Goal: Task Accomplishment & Management: Manage account settings

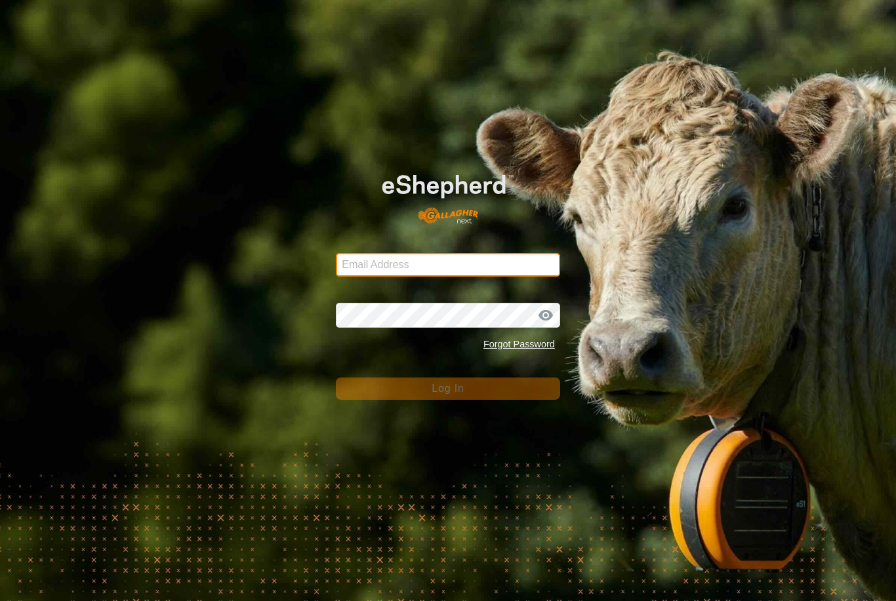
click at [452, 262] on input "Email Address" at bounding box center [448, 265] width 224 height 24
type input "[EMAIL_ADDRESS][DOMAIN_NAME]"
click at [448, 389] on button "Log In" at bounding box center [448, 389] width 224 height 22
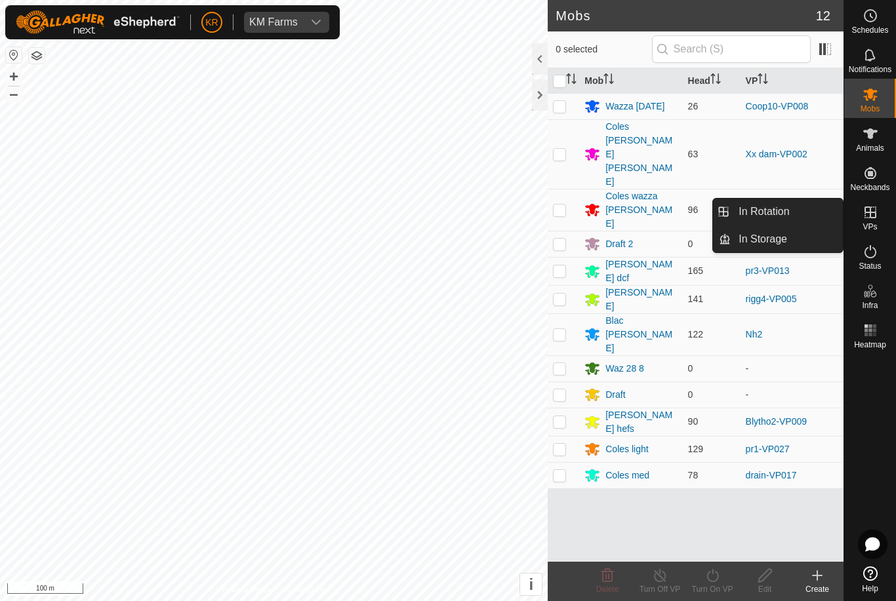
click at [792, 213] on link "In Rotation" at bounding box center [787, 212] width 112 height 26
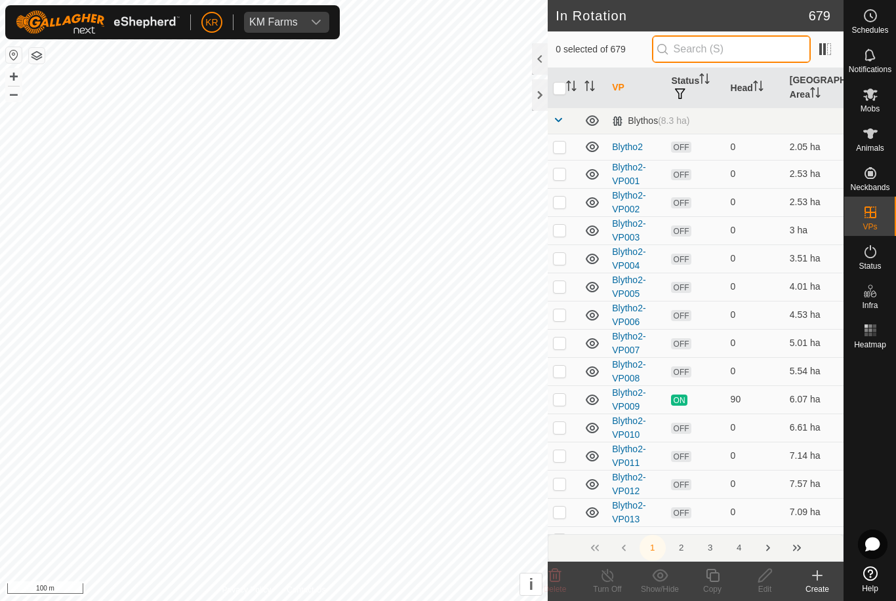
click at [732, 53] on input "text" at bounding box center [731, 49] width 159 height 28
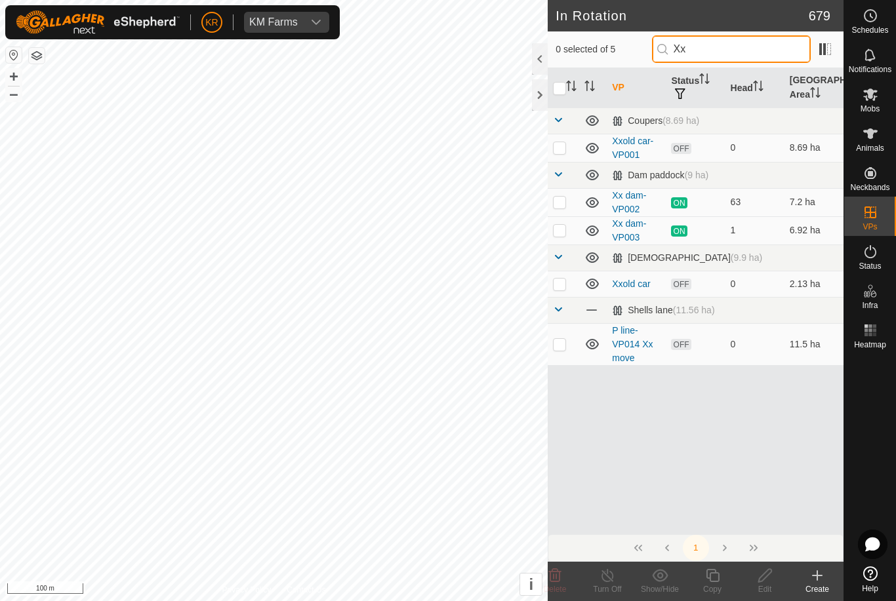
type input "Xx"
click at [560, 230] on p-checkbox at bounding box center [559, 230] width 13 height 10
checkbox input "true"
click at [717, 580] on icon at bounding box center [712, 576] width 16 height 16
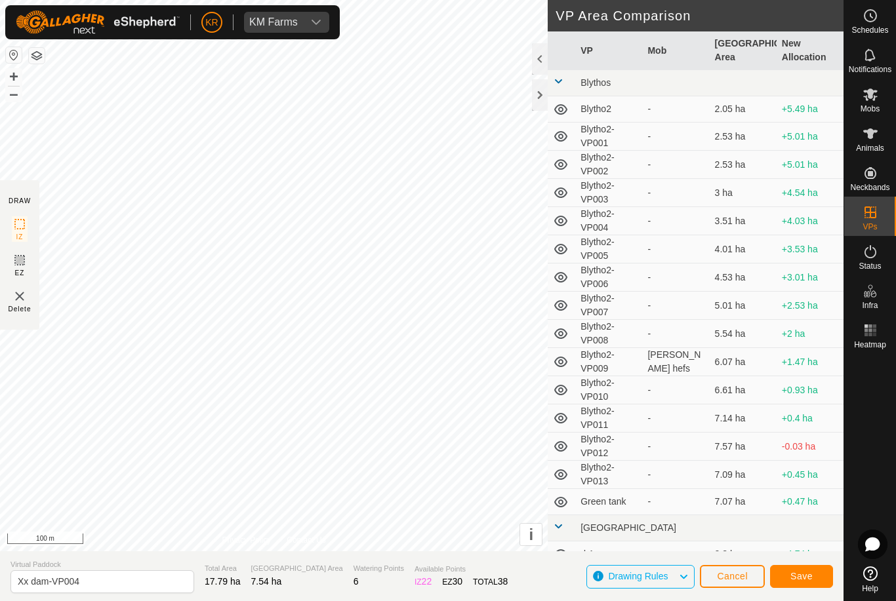
click at [798, 579] on span "Save" at bounding box center [801, 576] width 22 height 10
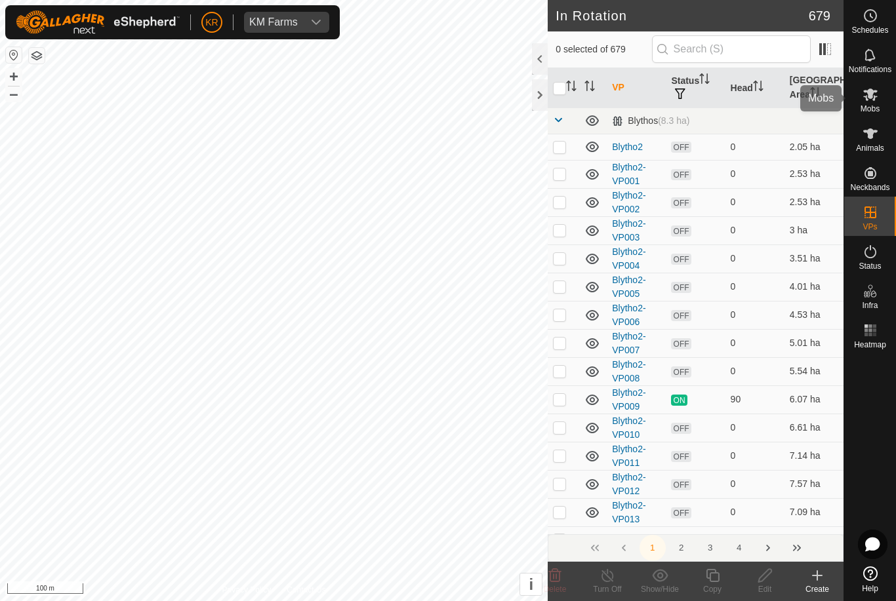
click at [878, 110] on span "Mobs" at bounding box center [869, 109] width 19 height 8
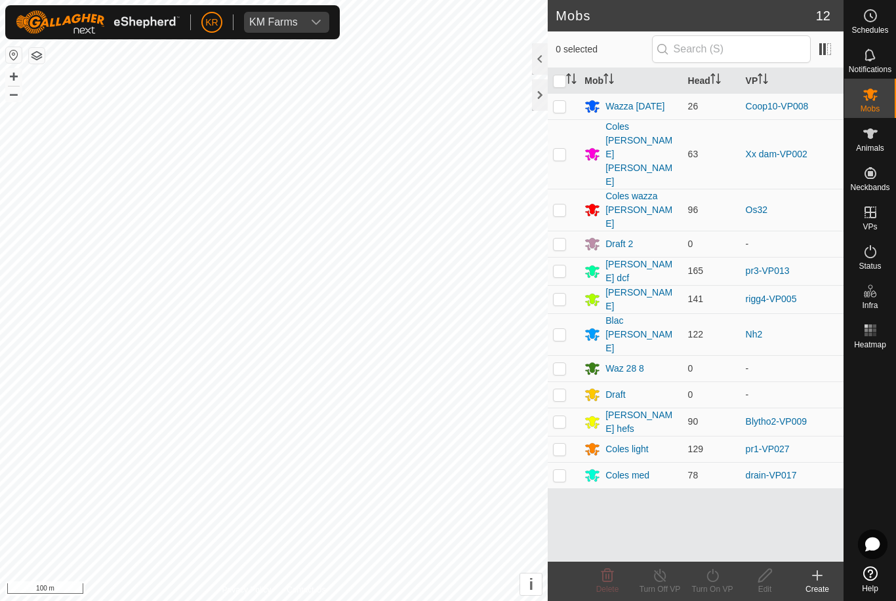
click at [571, 130] on td at bounding box center [563, 154] width 31 height 70
checkbox input "true"
click at [706, 572] on icon at bounding box center [712, 576] width 16 height 16
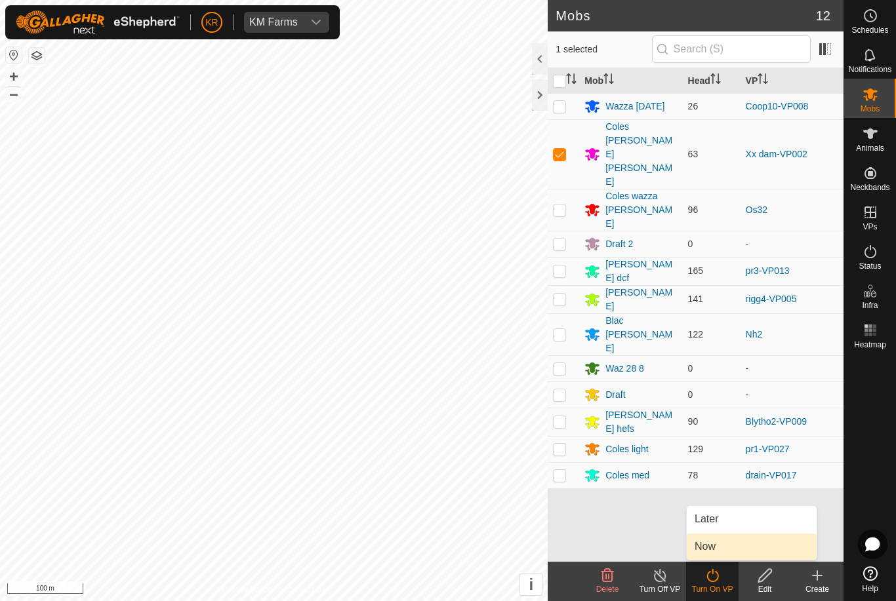
click at [715, 544] on span "Now" at bounding box center [704, 547] width 21 height 16
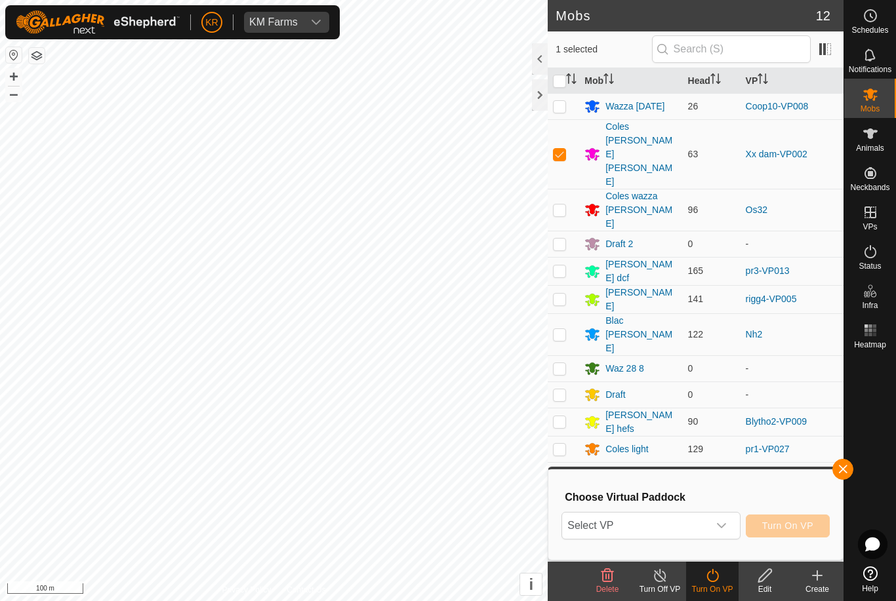
click at [675, 537] on span "Select VP" at bounding box center [635, 526] width 146 height 26
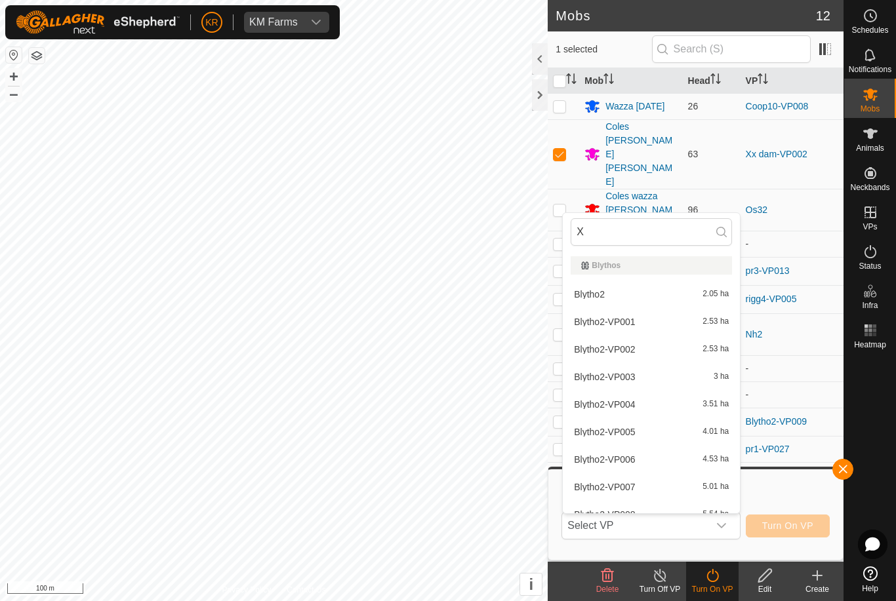
type input "Xx"
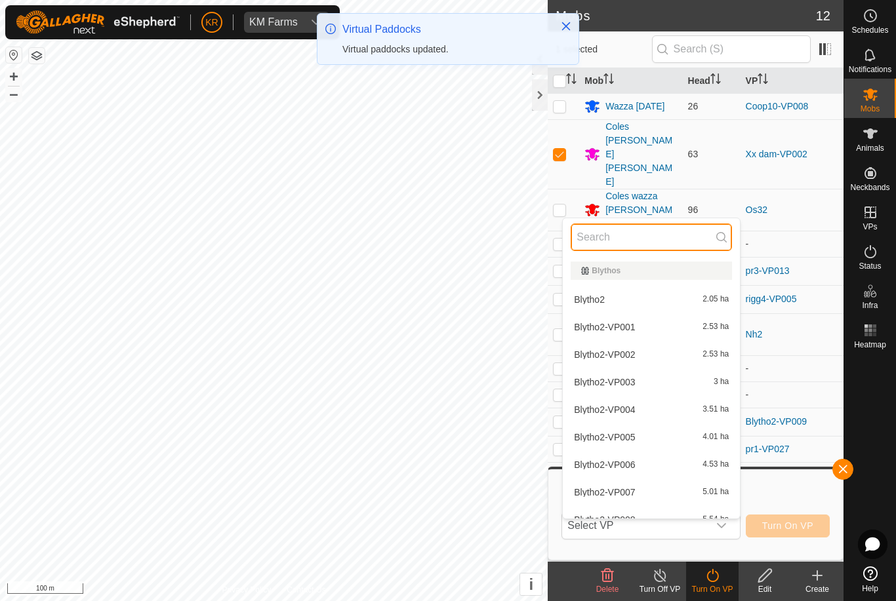
click at [604, 234] on input "text" at bounding box center [651, 238] width 161 height 28
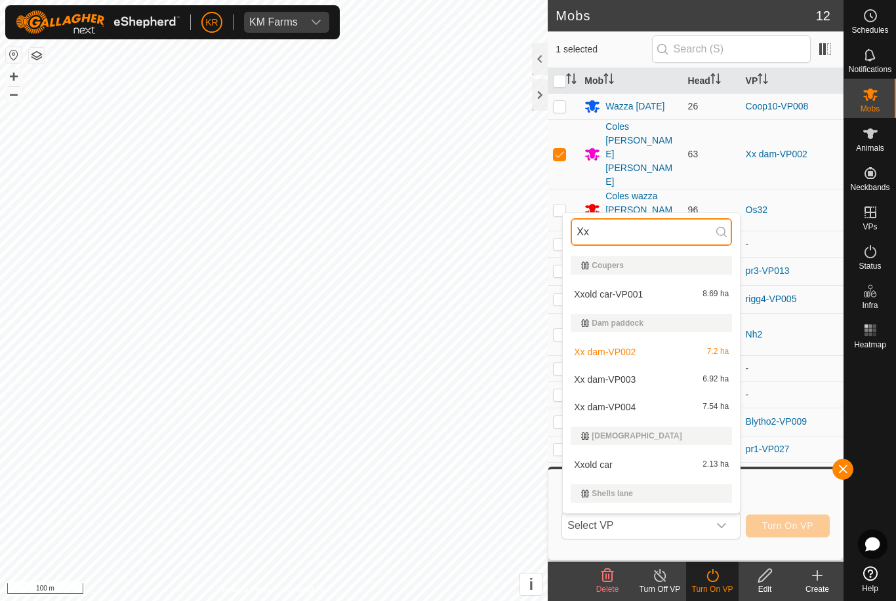
type input "Xx"
click at [634, 404] on span "Xx dam-VP004" at bounding box center [605, 407] width 62 height 9
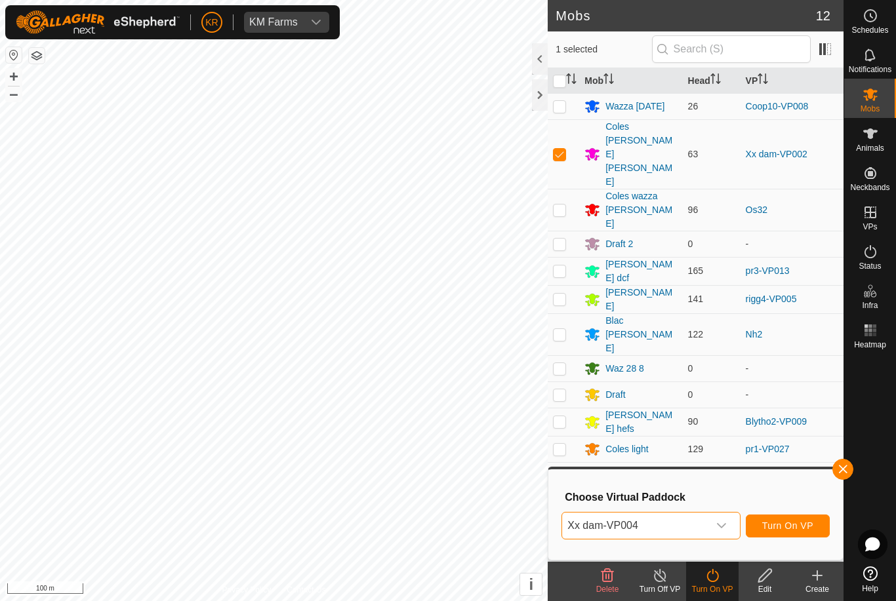
click at [790, 522] on span "Turn On VP" at bounding box center [787, 526] width 51 height 10
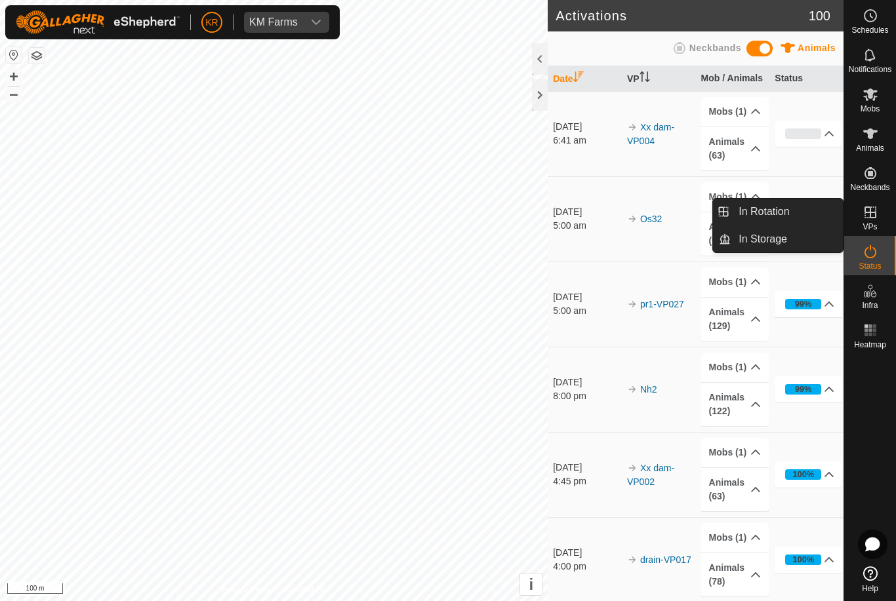
click at [779, 211] on span "In Rotation" at bounding box center [763, 212] width 50 height 16
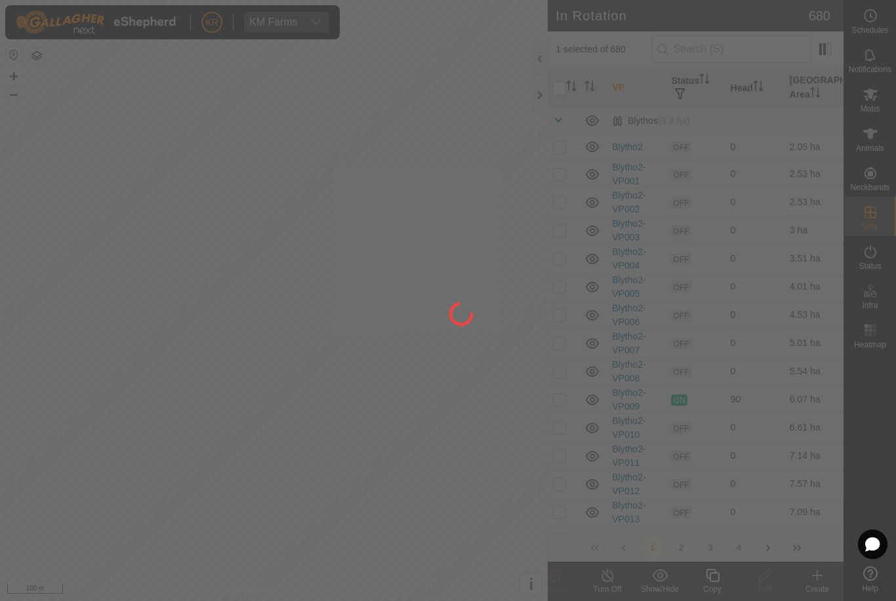
click at [770, 209] on div at bounding box center [448, 300] width 896 height 601
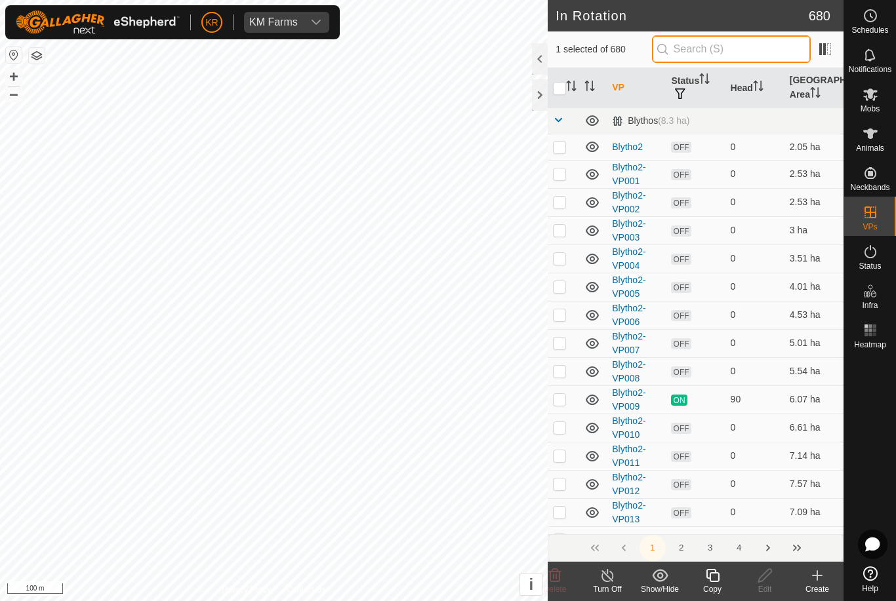
click at [747, 49] on input "text" at bounding box center [731, 49] width 159 height 28
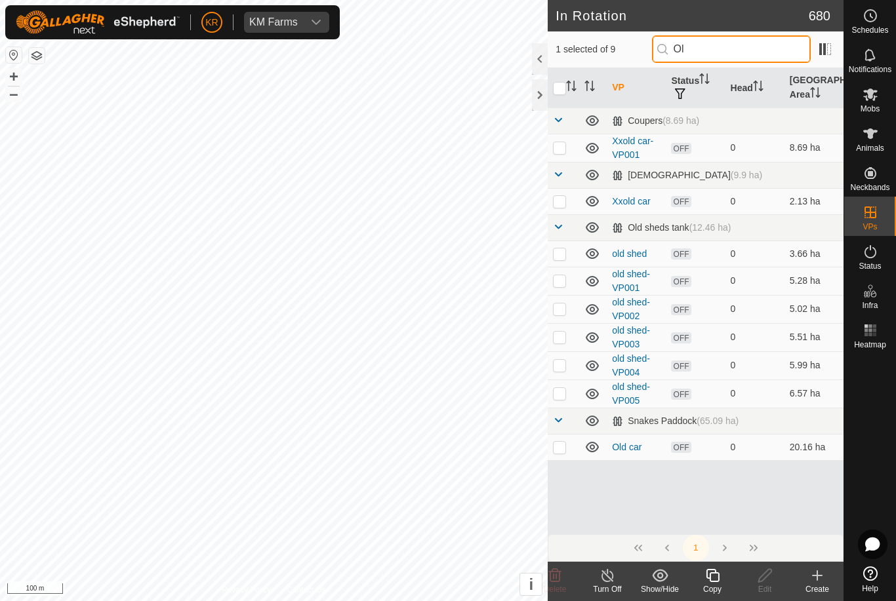
type input "Ol"
click at [561, 197] on p-checkbox at bounding box center [559, 201] width 13 height 10
click at [560, 207] on td at bounding box center [563, 201] width 31 height 26
checkbox input "false"
click at [563, 452] on p-checkbox at bounding box center [559, 447] width 13 height 10
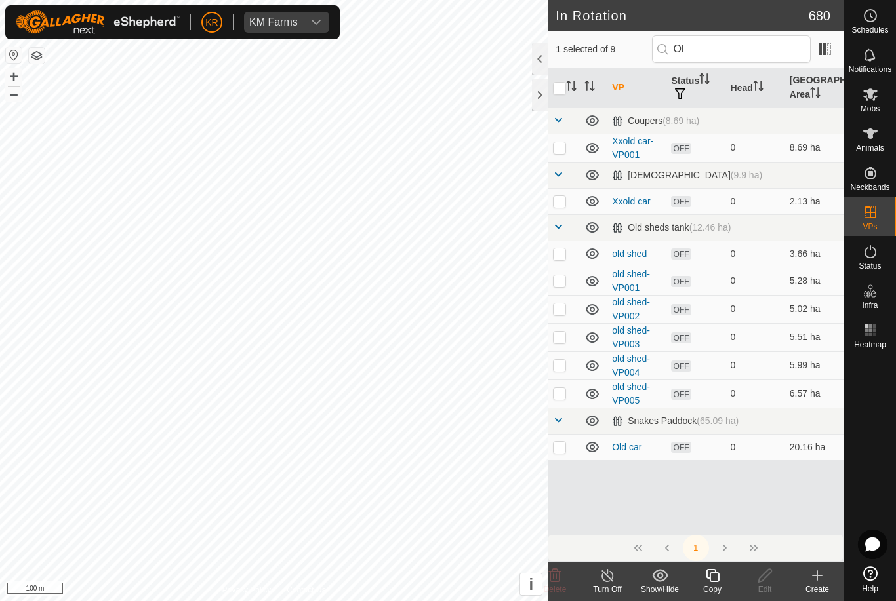
checkbox input "true"
click at [560, 84] on input "checkbox" at bounding box center [559, 88] width 13 height 13
checkbox input "true"
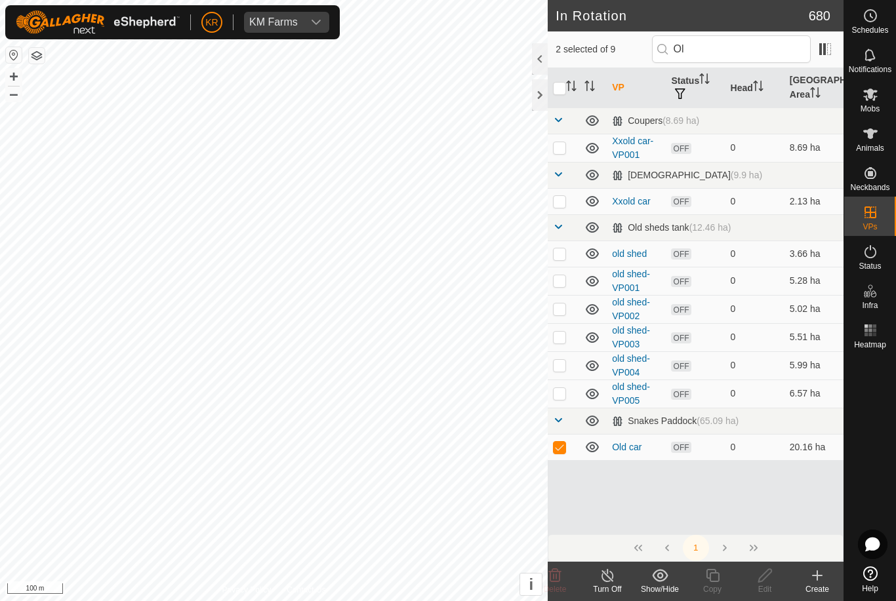
checkbox input "true"
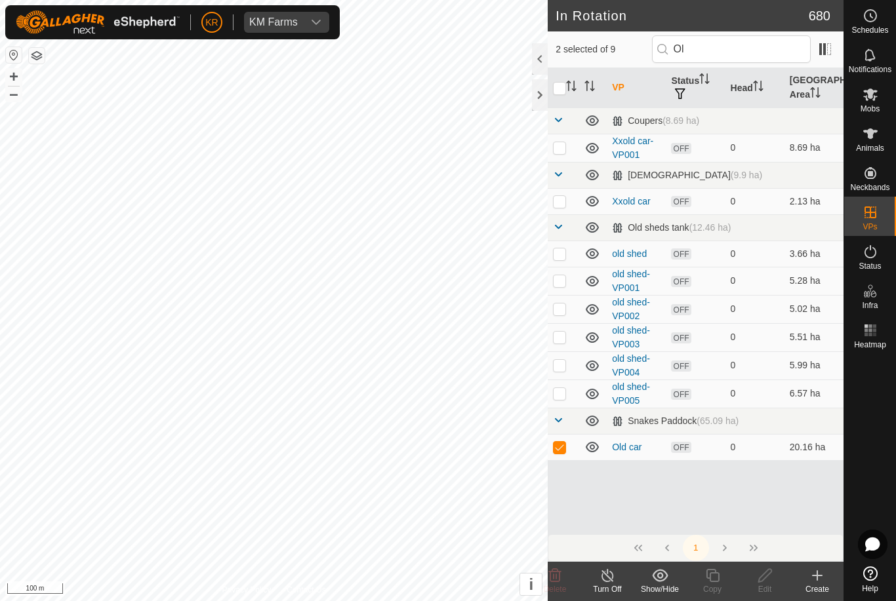
checkbox input "true"
click at [564, 87] on input "checkbox" at bounding box center [559, 88] width 13 height 13
click at [559, 85] on input "checkbox" at bounding box center [559, 88] width 13 height 13
click at [558, 85] on input "checkbox" at bounding box center [559, 88] width 13 height 13
click at [557, 86] on input "checkbox" at bounding box center [559, 88] width 13 height 13
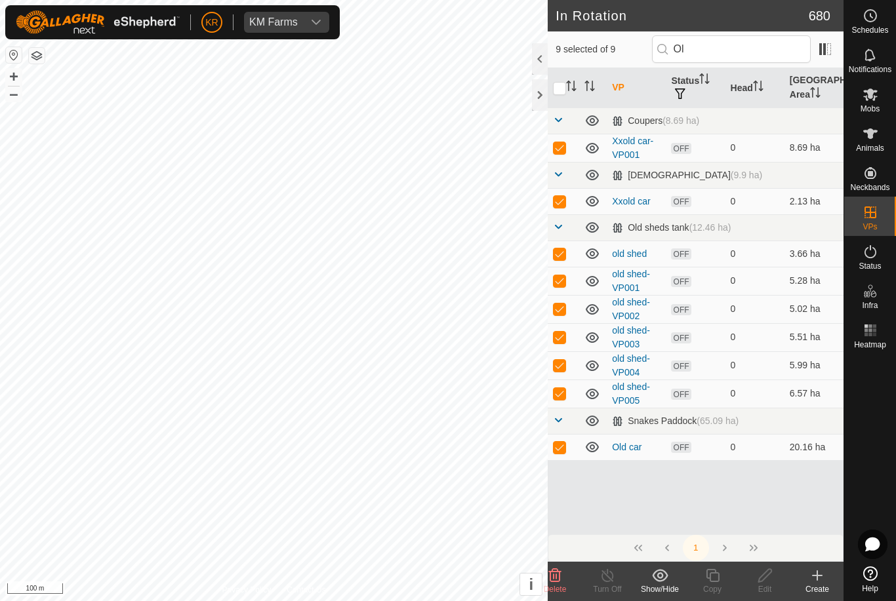
click at [557, 87] on input "checkbox" at bounding box center [559, 88] width 13 height 13
click at [559, 86] on input "checkbox" at bounding box center [559, 88] width 13 height 13
click at [558, 86] on input "checkbox" at bounding box center [559, 88] width 13 height 13
click at [557, 85] on input "checkbox" at bounding box center [559, 88] width 13 height 13
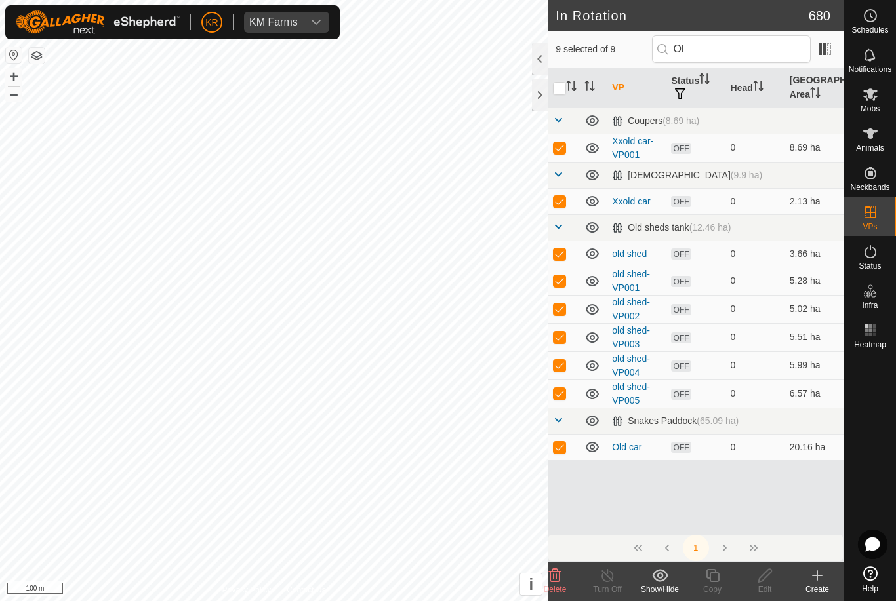
click at [559, 85] on input "checkbox" at bounding box center [559, 88] width 13 height 13
click at [562, 85] on input "checkbox" at bounding box center [559, 88] width 13 height 13
click at [563, 85] on input "checkbox" at bounding box center [559, 88] width 13 height 13
click at [562, 87] on input "checkbox" at bounding box center [559, 88] width 13 height 13
click at [561, 88] on input "checkbox" at bounding box center [559, 88] width 13 height 13
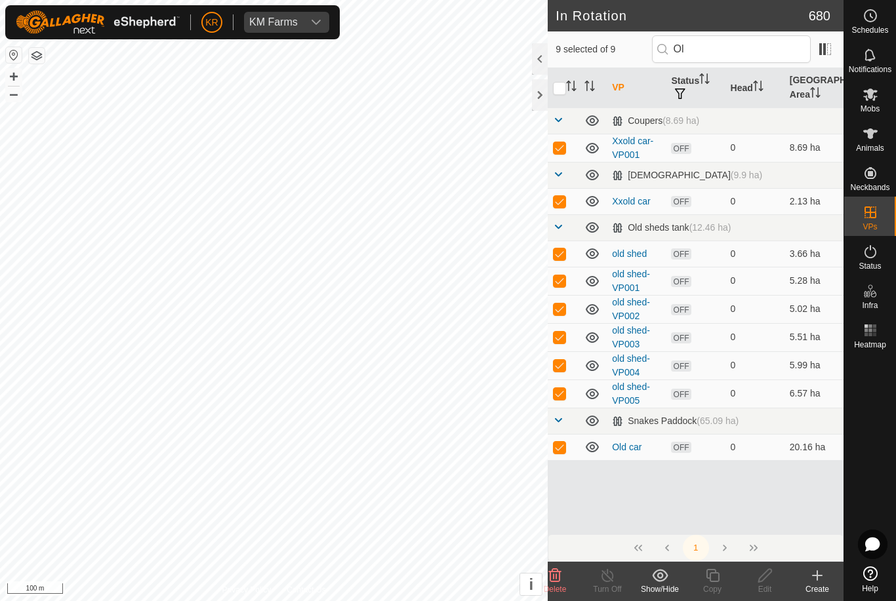
click at [562, 88] on input "checkbox" at bounding box center [559, 88] width 13 height 13
checkbox input "true"
click at [561, 148] on p-checkbox at bounding box center [559, 147] width 13 height 10
checkbox input "false"
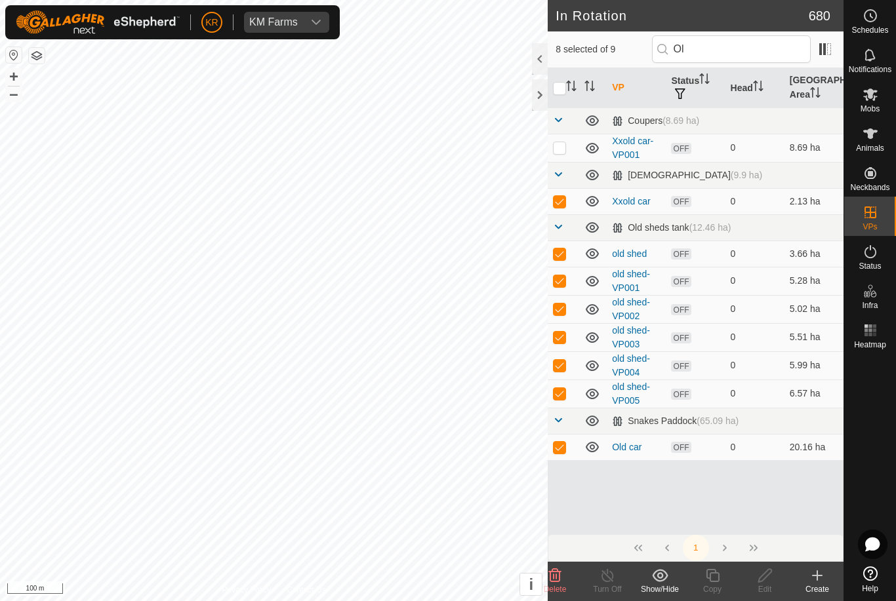
click at [563, 191] on td at bounding box center [563, 201] width 31 height 26
checkbox input "false"
click at [561, 252] on p-checkbox at bounding box center [559, 254] width 13 height 10
checkbox input "false"
click at [554, 278] on p-checkbox at bounding box center [559, 280] width 13 height 10
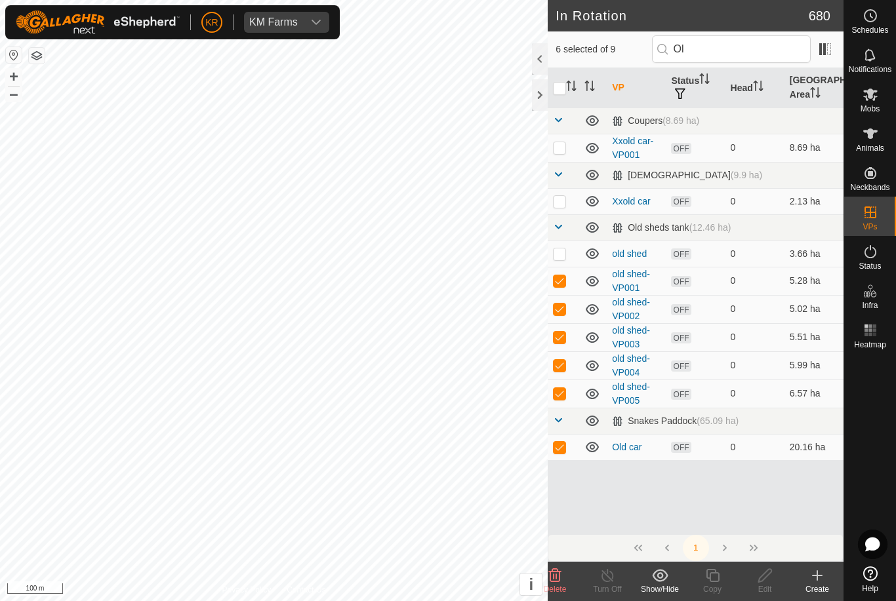
checkbox input "false"
click at [564, 302] on td at bounding box center [563, 309] width 31 height 28
checkbox input "false"
click at [561, 344] on td at bounding box center [563, 337] width 31 height 28
checkbox input "false"
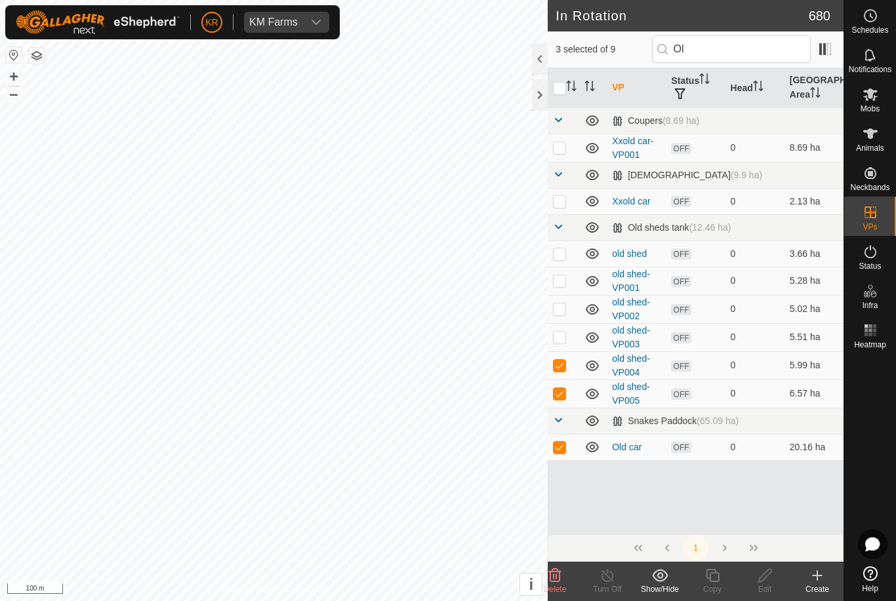
click at [561, 365] on p-checkbox at bounding box center [559, 365] width 13 height 10
checkbox input "false"
click at [562, 390] on p-checkbox at bounding box center [559, 393] width 13 height 10
checkbox input "false"
click at [559, 443] on p-checkbox at bounding box center [559, 447] width 13 height 10
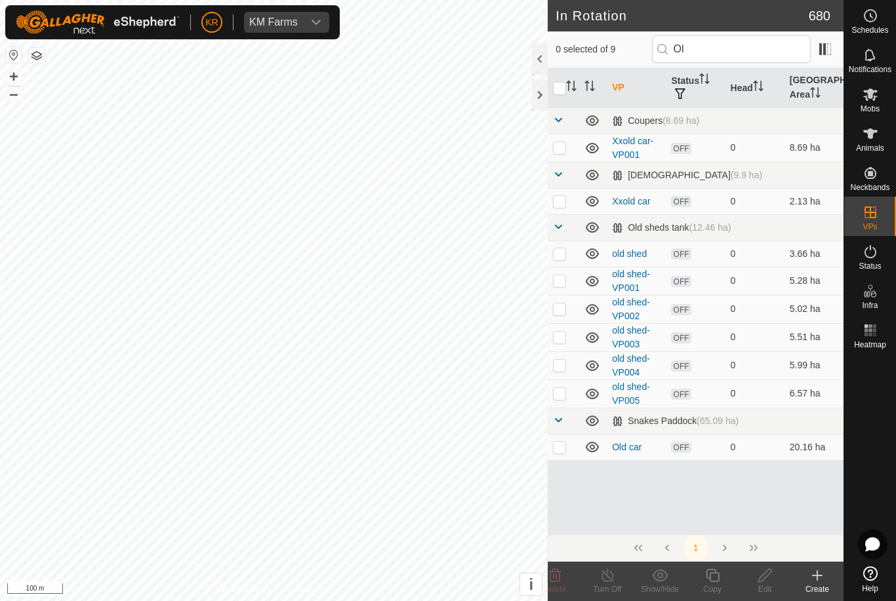
click at [559, 450] on p-checkbox at bounding box center [559, 447] width 13 height 10
checkbox input "true"
click at [760, 580] on icon at bounding box center [765, 576] width 16 height 16
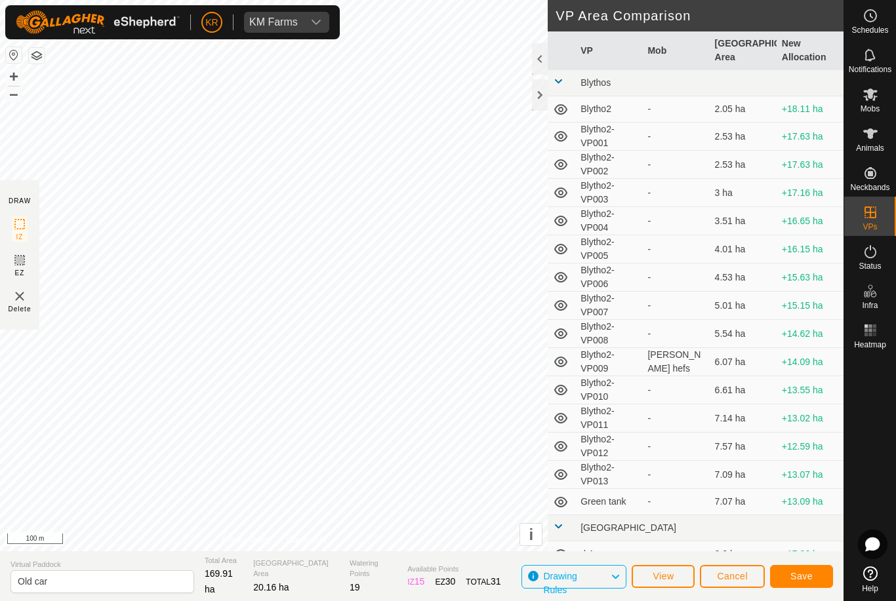
click at [799, 580] on span "Save" at bounding box center [801, 576] width 22 height 10
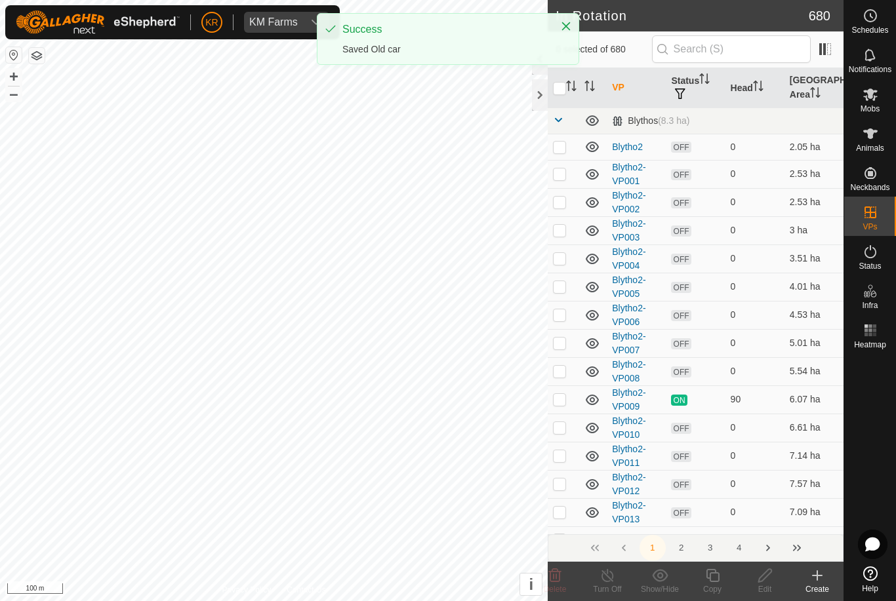
click at [866, 18] on icon at bounding box center [870, 16] width 16 height 16
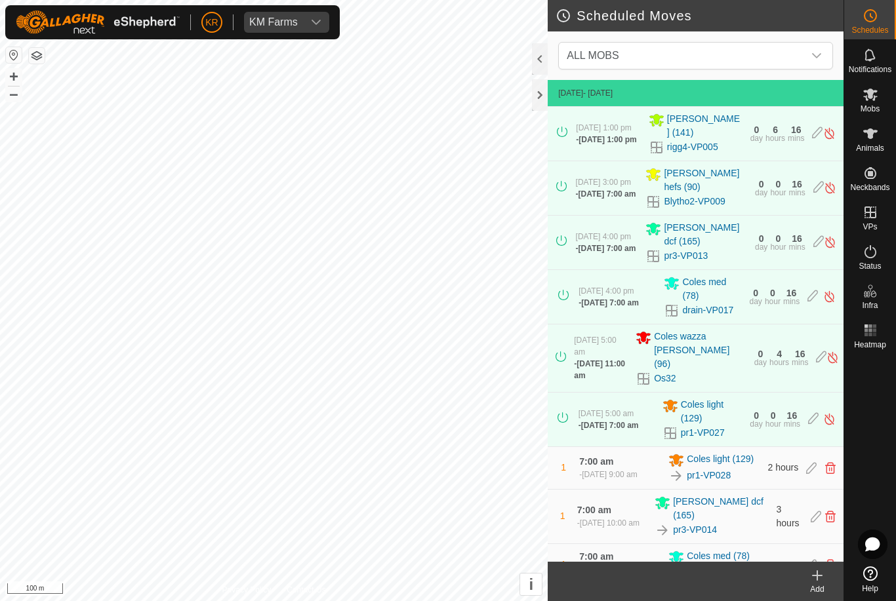
click at [718, 317] on link "drain-VP017" at bounding box center [707, 311] width 51 height 14
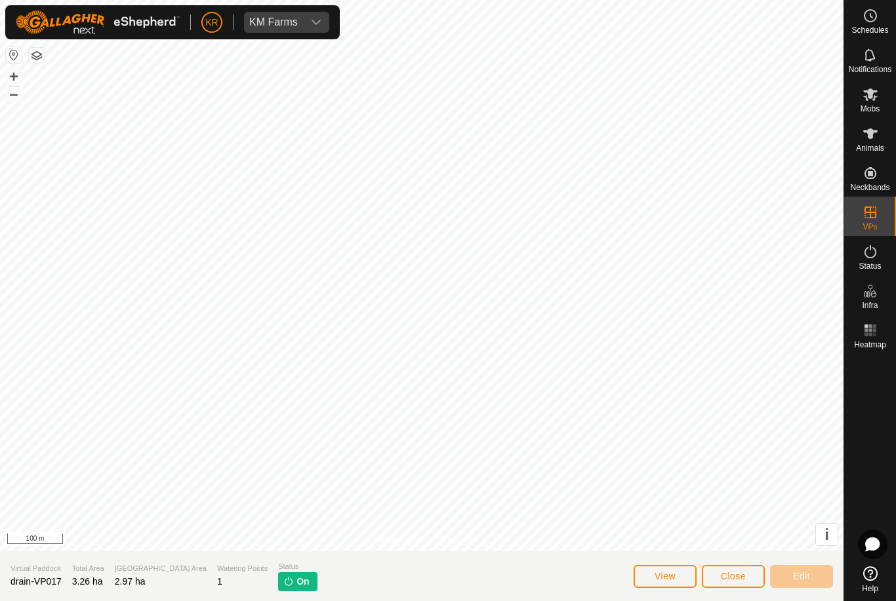
click at [717, 575] on button "Close" at bounding box center [733, 576] width 63 height 23
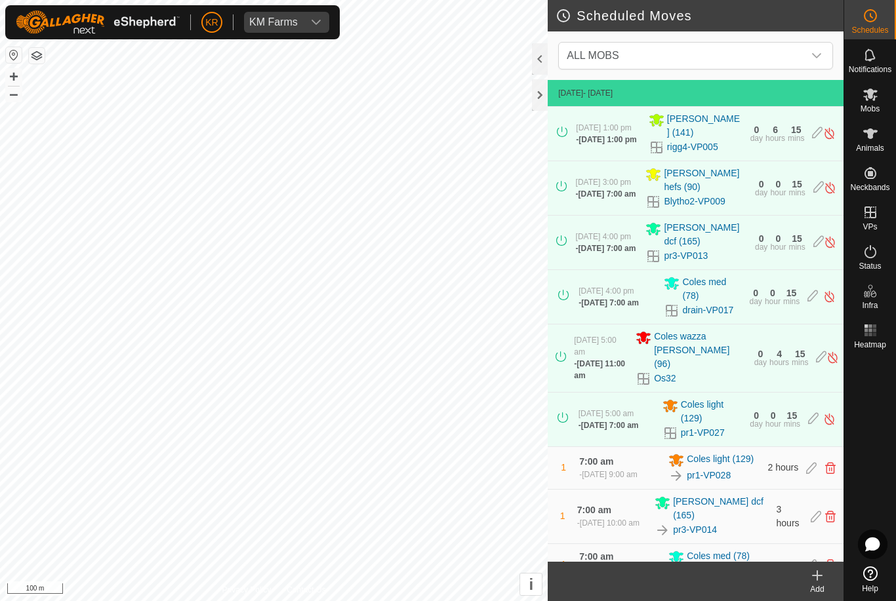
click at [798, 52] on span "ALL MOBS" at bounding box center [682, 56] width 242 height 26
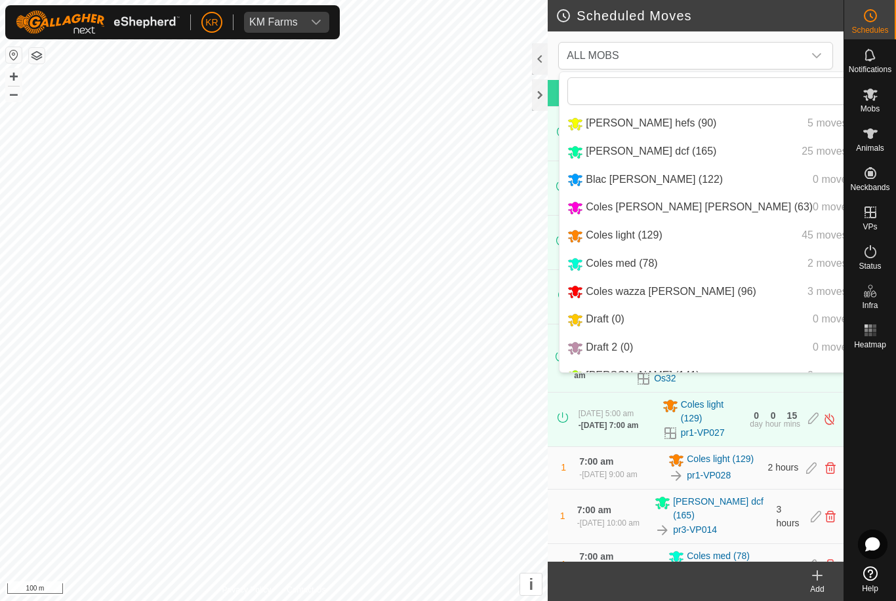
click at [641, 269] on span "Coles med (78)" at bounding box center [621, 263] width 71 height 11
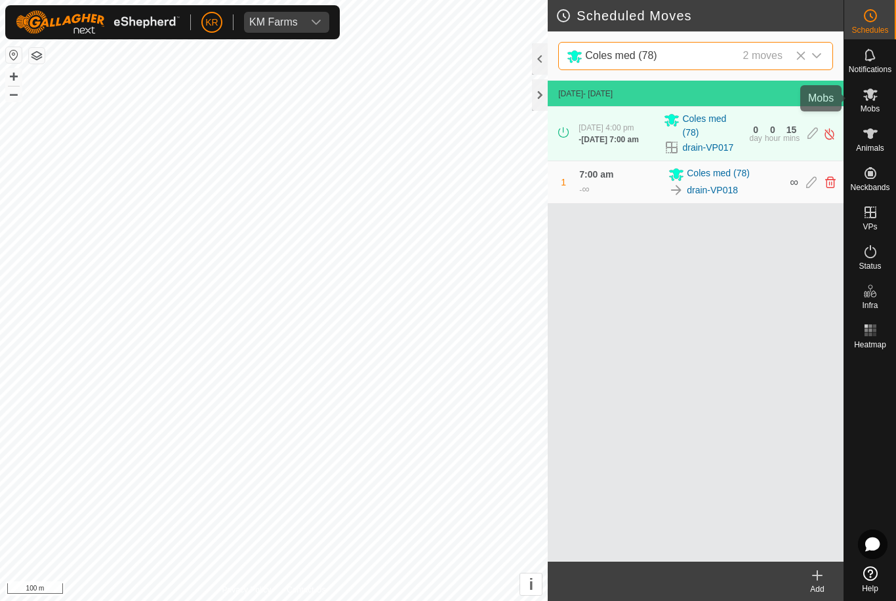
click at [875, 106] on span "Mobs" at bounding box center [869, 109] width 19 height 8
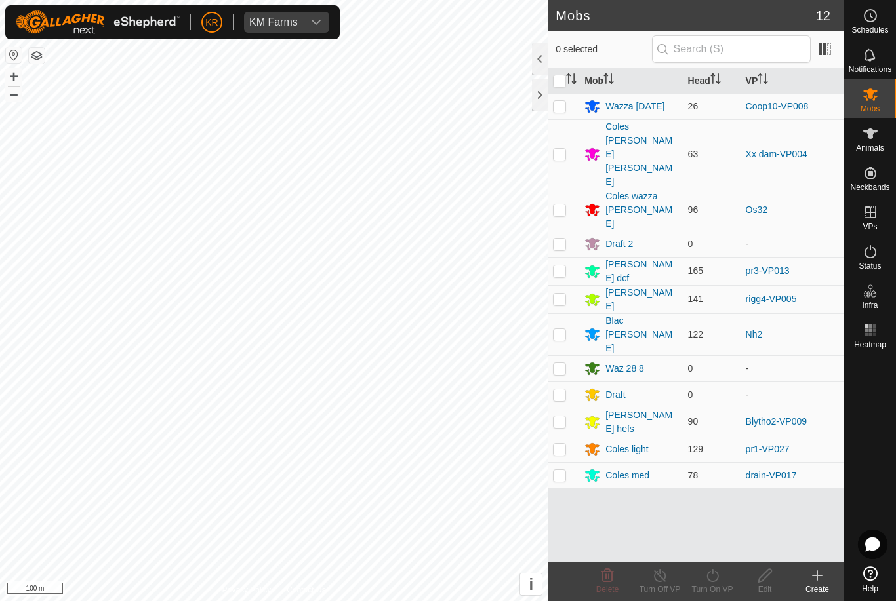
click at [562, 266] on p-checkbox at bounding box center [559, 271] width 13 height 10
checkbox input "false"
click at [564, 470] on p-checkbox at bounding box center [559, 475] width 13 height 10
checkbox input "true"
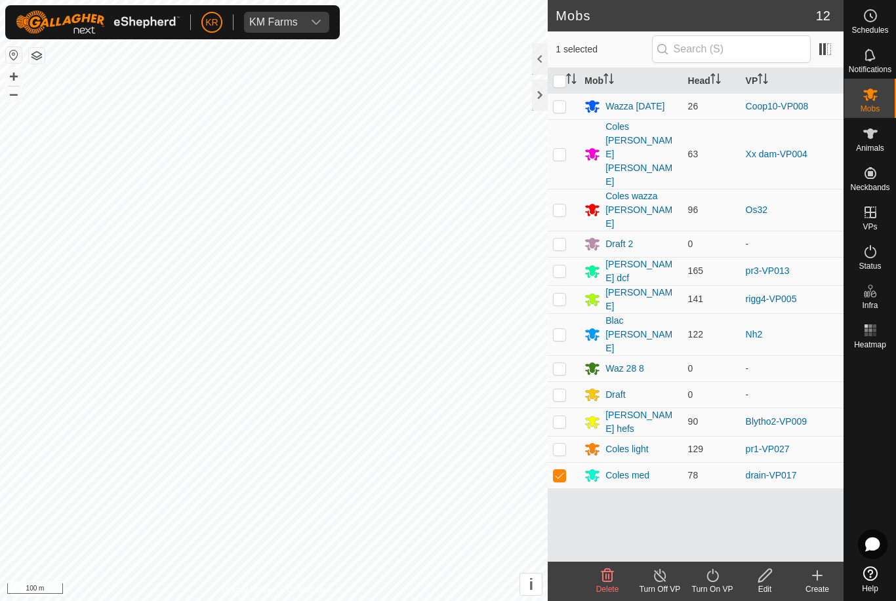
click at [664, 578] on icon at bounding box center [660, 576] width 16 height 16
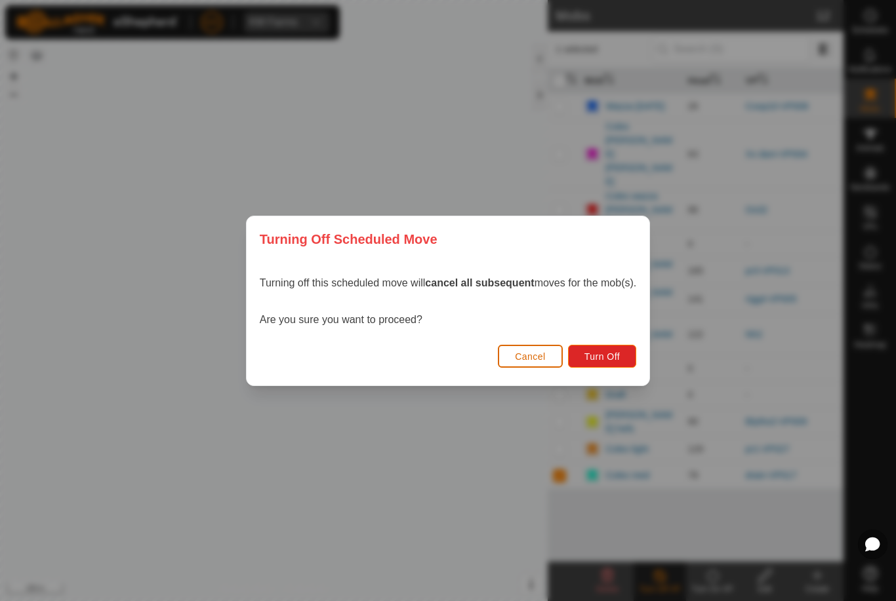
click at [601, 348] on button "Turn Off" at bounding box center [602, 356] width 69 height 23
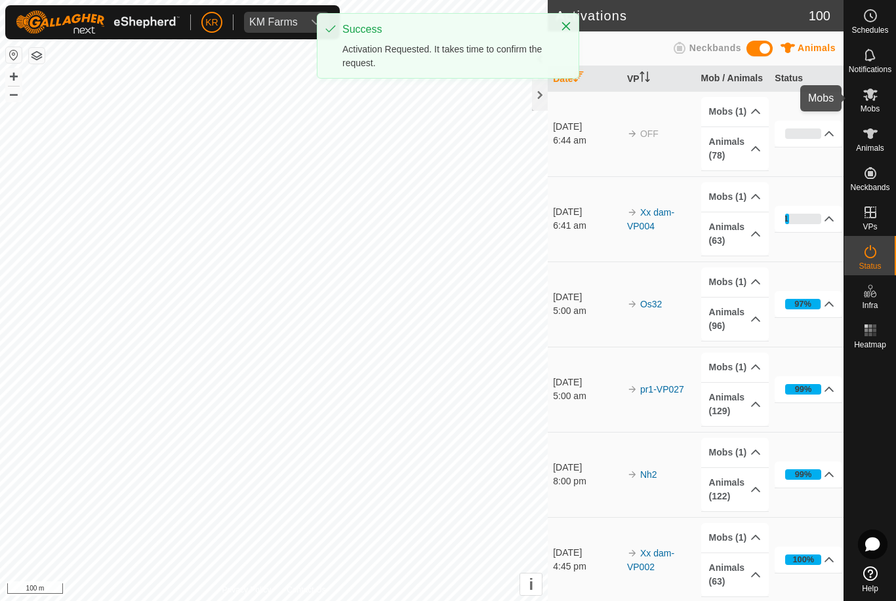
click at [873, 96] on icon at bounding box center [870, 95] width 16 height 16
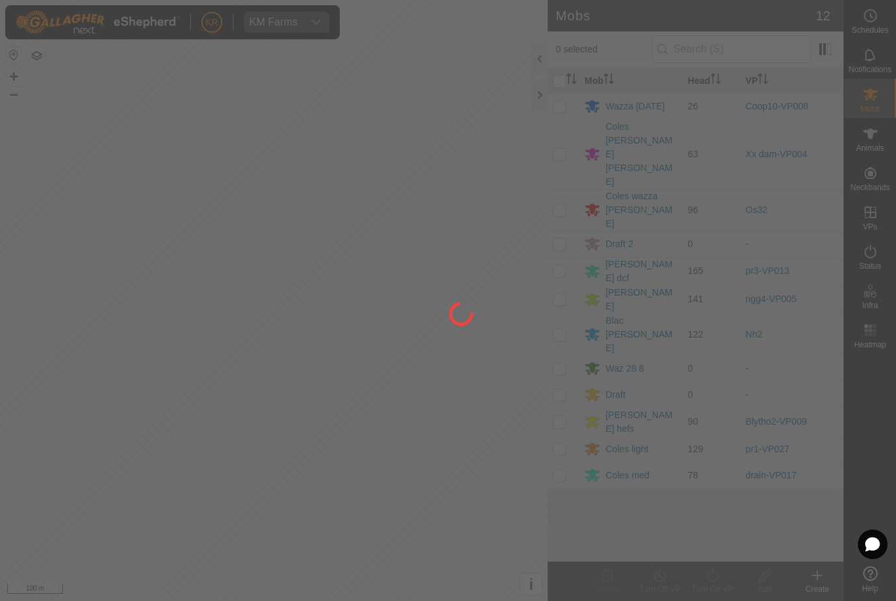
click at [559, 394] on div at bounding box center [448, 300] width 896 height 601
click at [563, 399] on div at bounding box center [448, 300] width 896 height 601
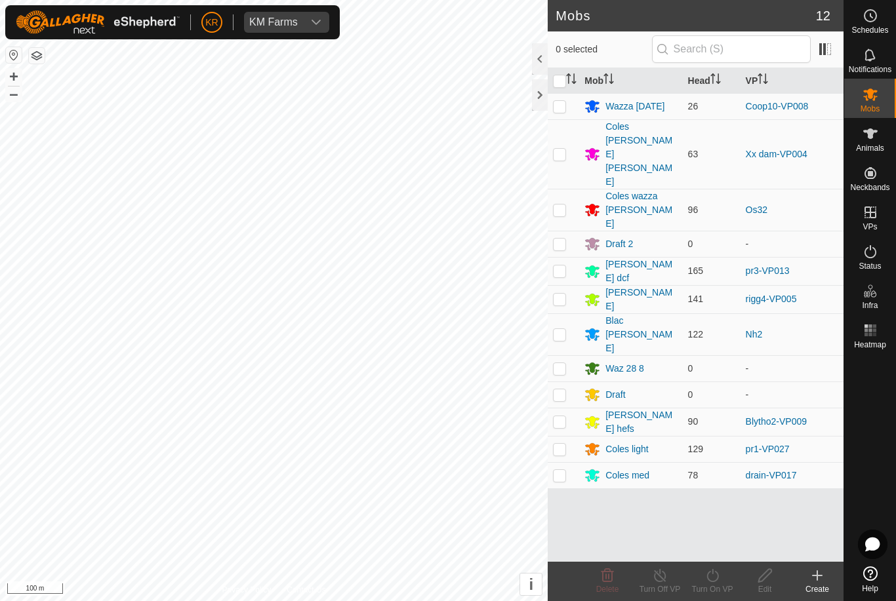
click at [556, 470] on p-checkbox at bounding box center [559, 475] width 13 height 10
checkbox input "true"
click at [710, 580] on icon at bounding box center [712, 576] width 16 height 16
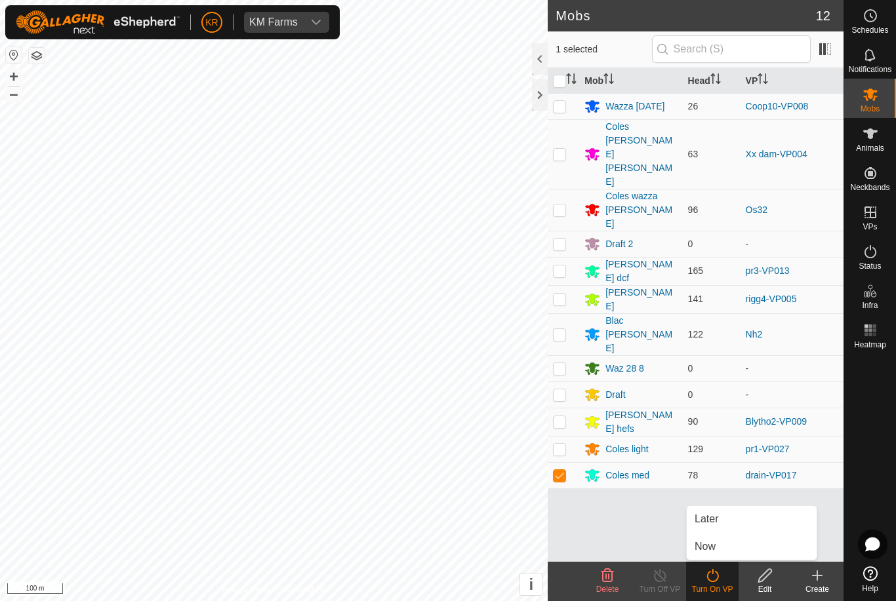
click at [715, 544] on span "Now" at bounding box center [704, 547] width 21 height 16
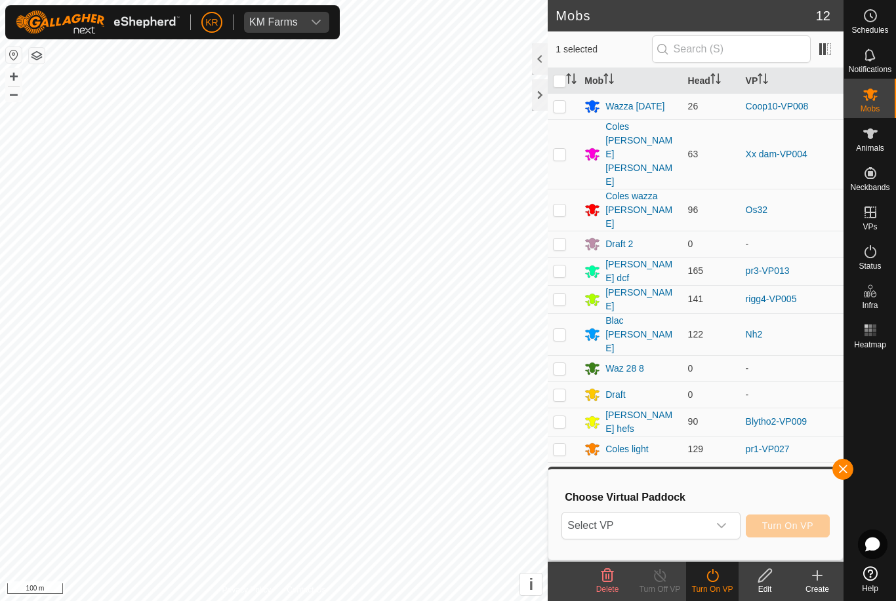
click at [672, 521] on span "Select VP" at bounding box center [635, 526] width 146 height 26
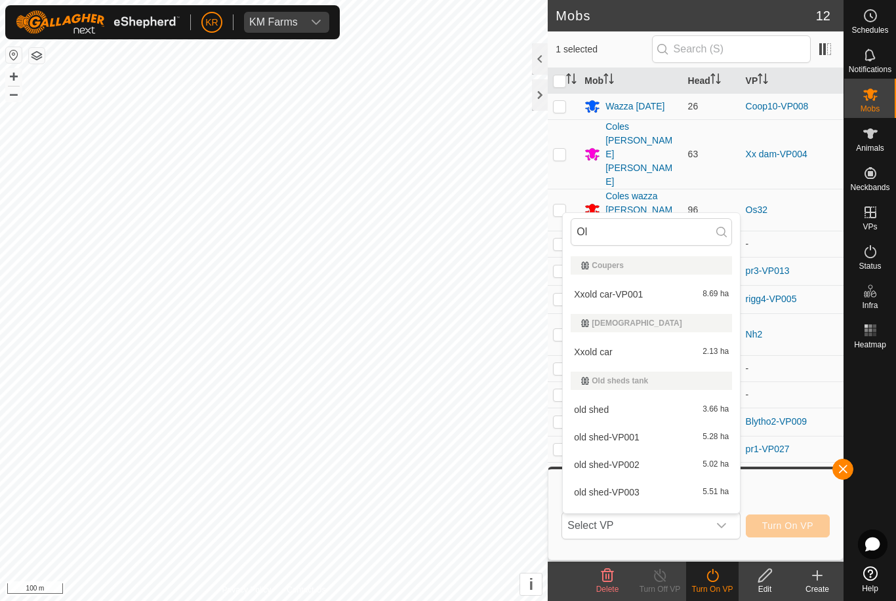
type input "Old"
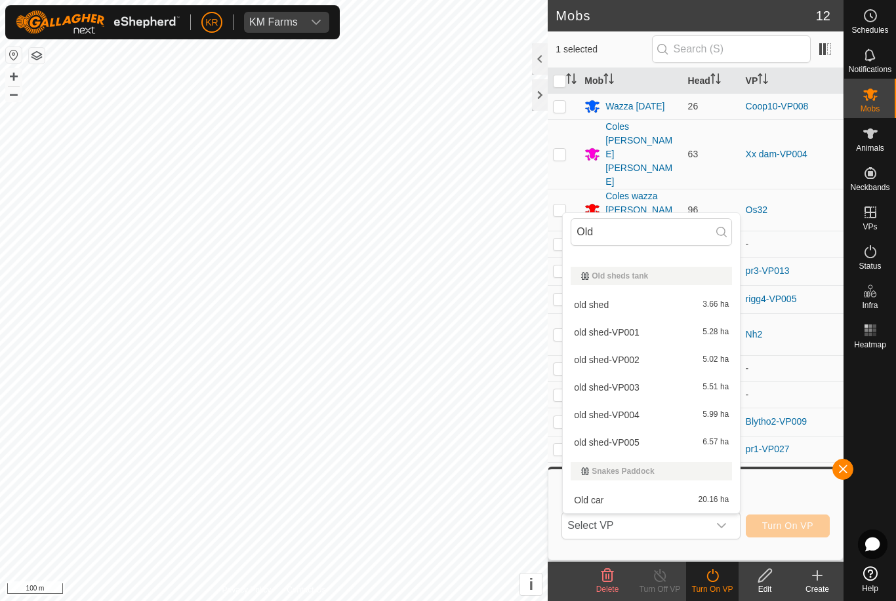
scroll to position [105, 0]
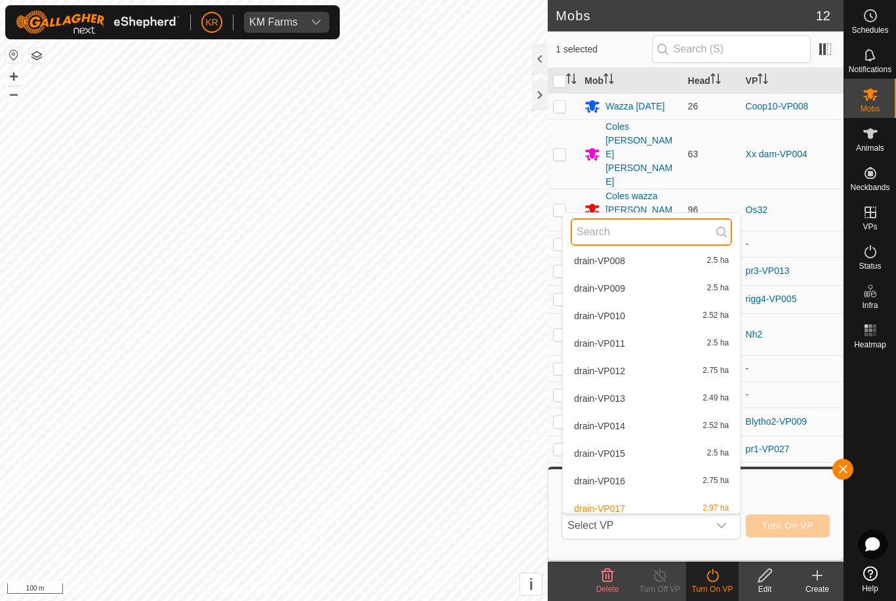
click at [641, 245] on input "text" at bounding box center [651, 232] width 161 height 28
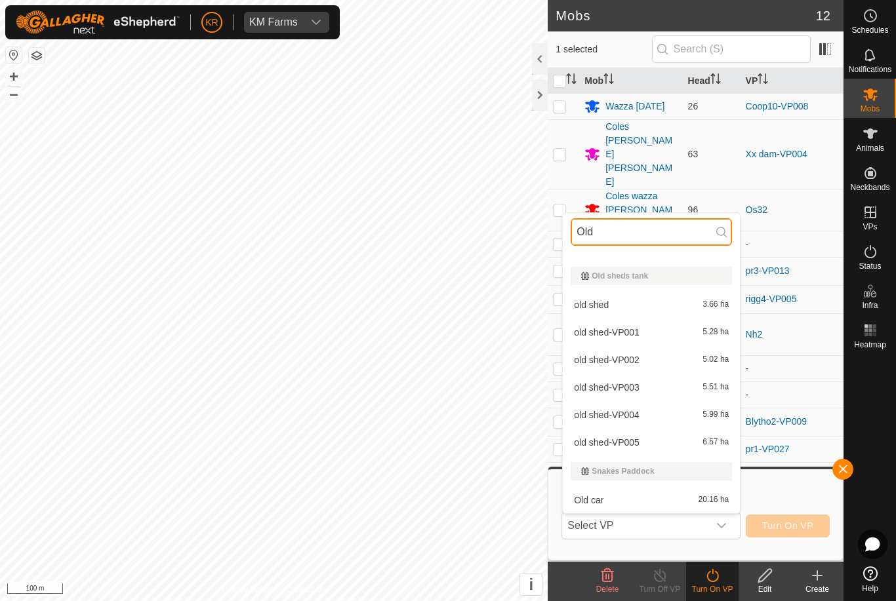
type input "Old"
click at [599, 498] on span "Old car" at bounding box center [589, 500] width 30 height 9
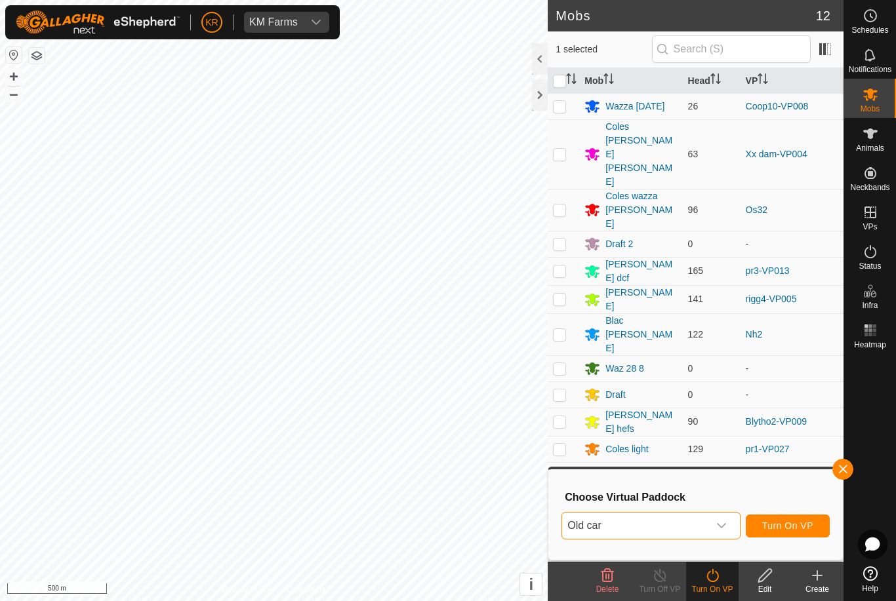
click at [797, 519] on button "Turn On VP" at bounding box center [788, 526] width 84 height 23
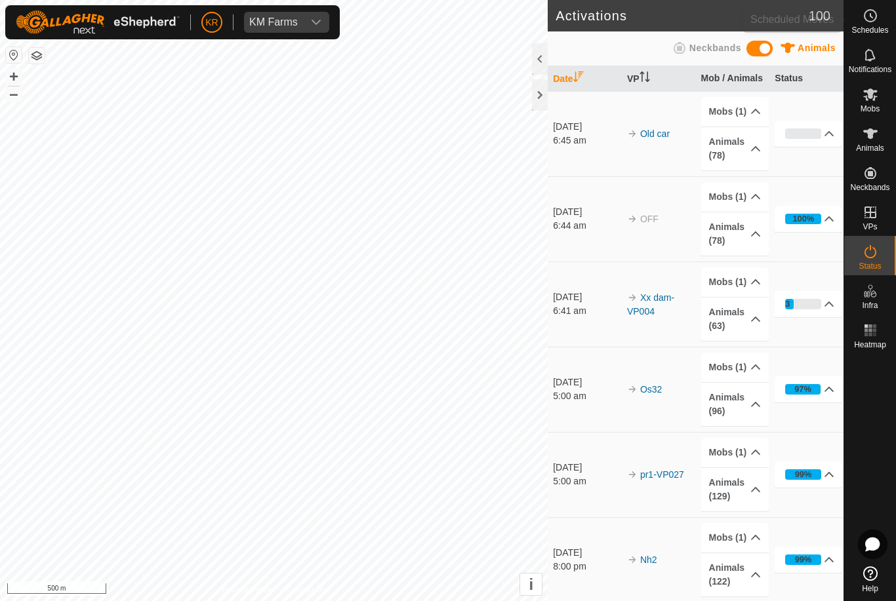
click at [870, 16] on icon at bounding box center [871, 16] width 2 height 4
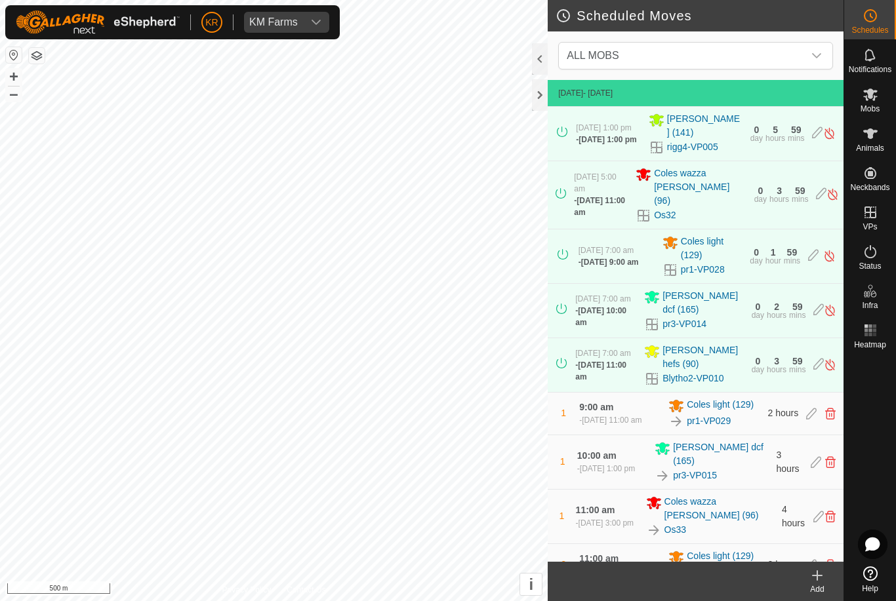
click at [757, 59] on span "ALL MOBS" at bounding box center [682, 56] width 242 height 26
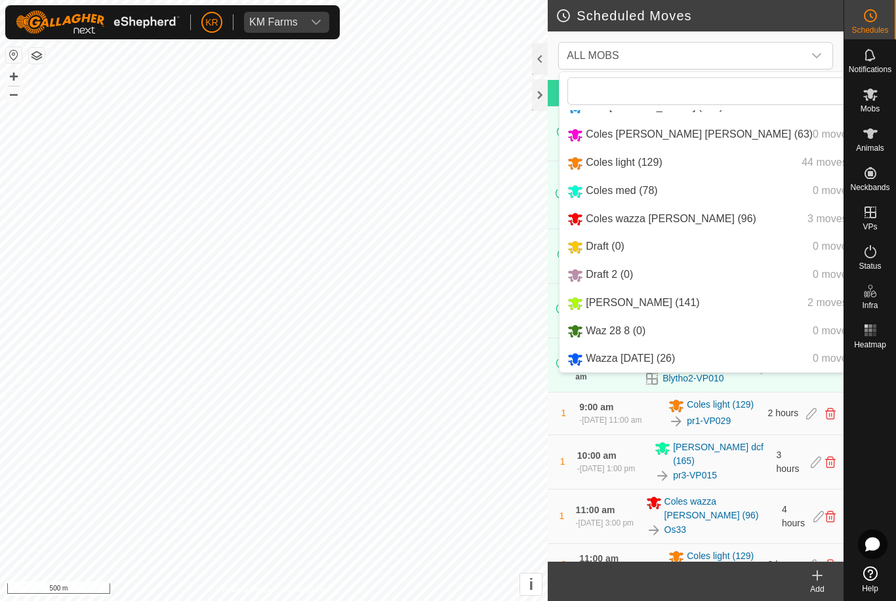
scroll to position [81, 0]
click at [692, 310] on li "[PERSON_NAME] (141) 2 moves" at bounding box center [717, 303] width 316 height 27
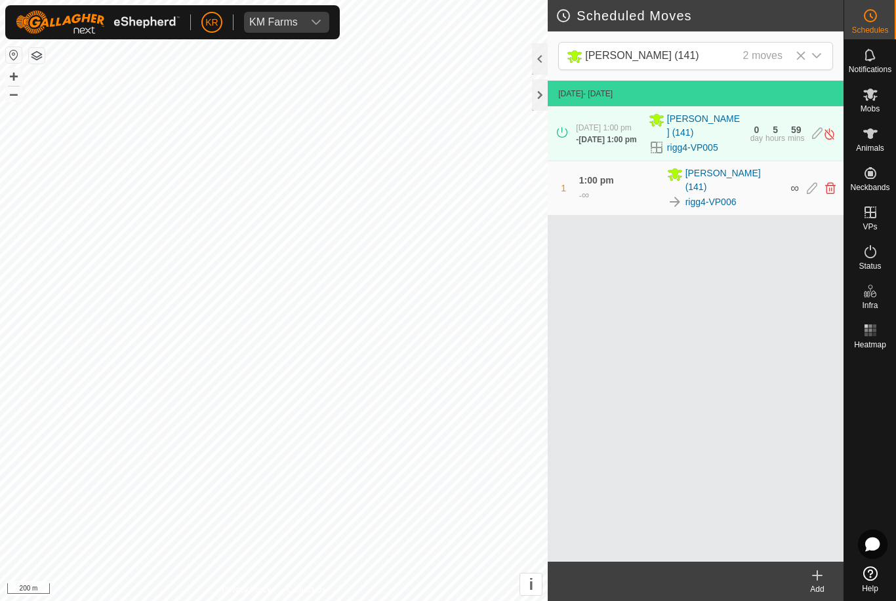
click at [820, 45] on div "dropdown trigger" at bounding box center [816, 56] width 26 height 27
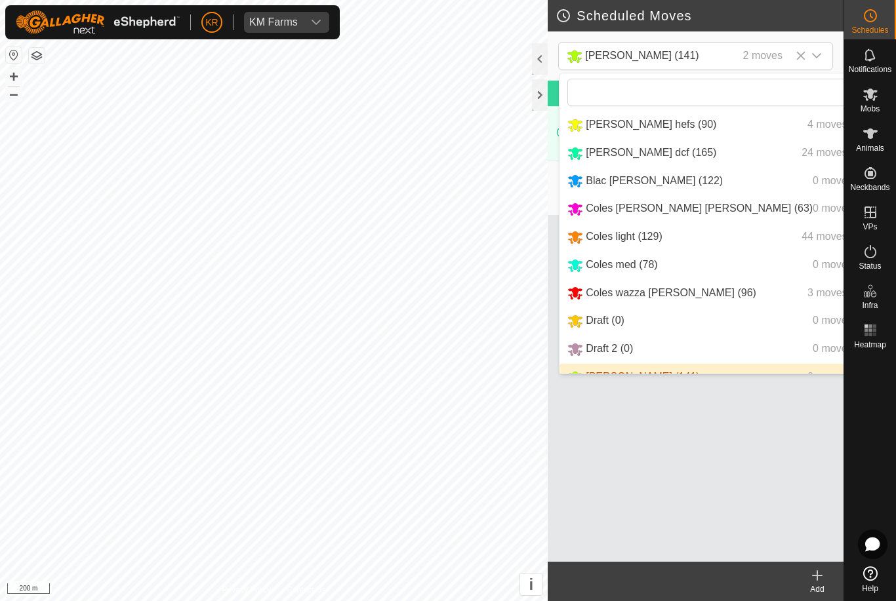
scroll to position [24, 0]
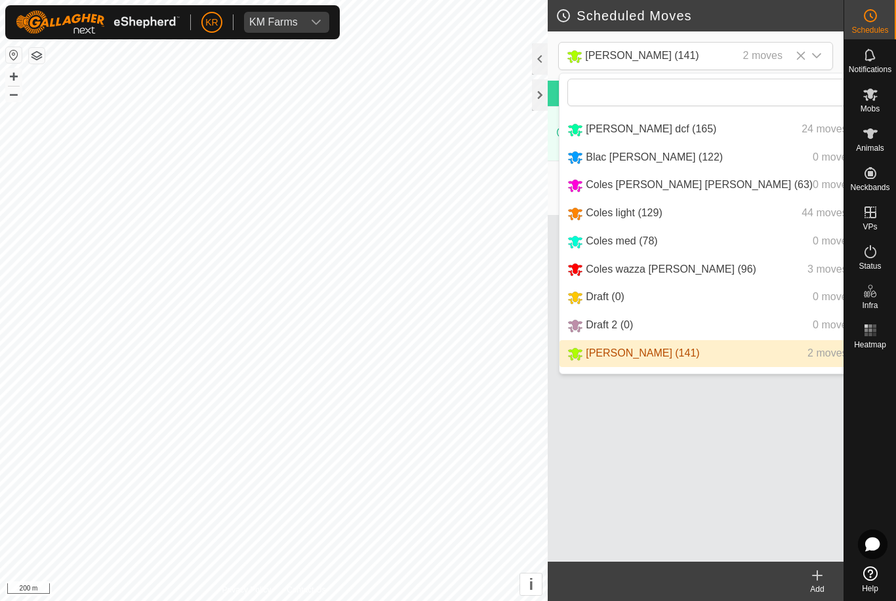
click at [826, 52] on div "dropdown trigger" at bounding box center [816, 56] width 26 height 27
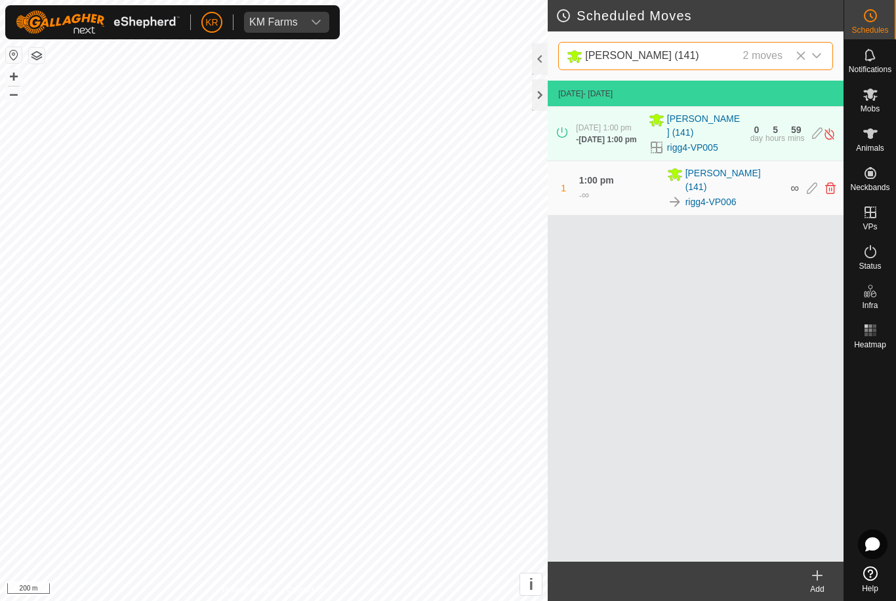
click at [822, 49] on div "dropdown trigger" at bounding box center [816, 56] width 26 height 27
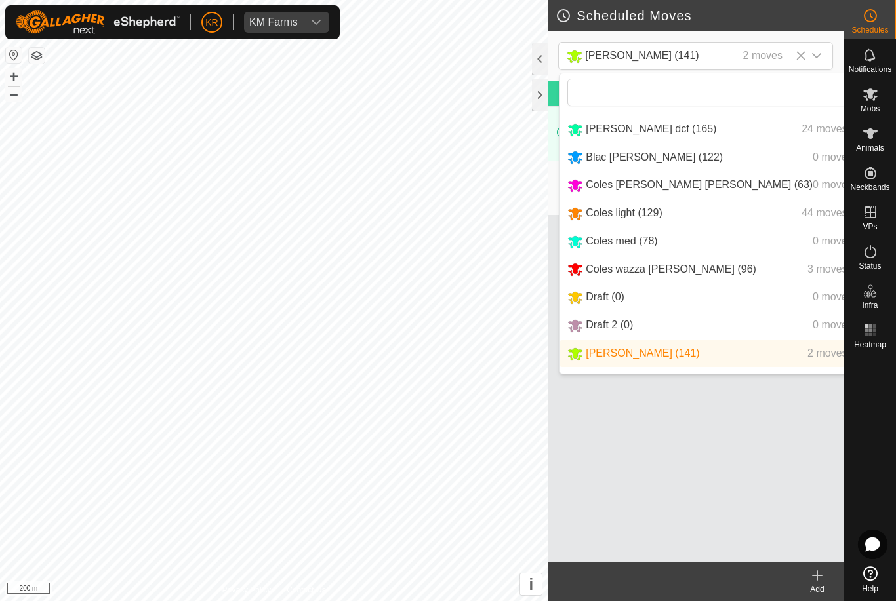
click at [843, 586] on div "Add" at bounding box center [817, 590] width 52 height 12
